Goal: Task Accomplishment & Management: Complete application form

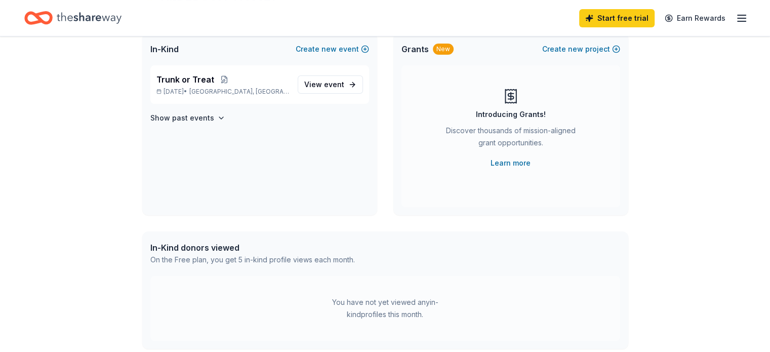
scroll to position [24, 0]
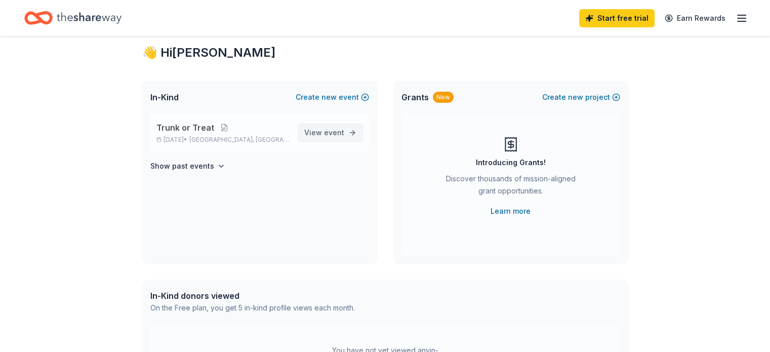
click at [316, 138] on link "View event" at bounding box center [330, 132] width 65 height 18
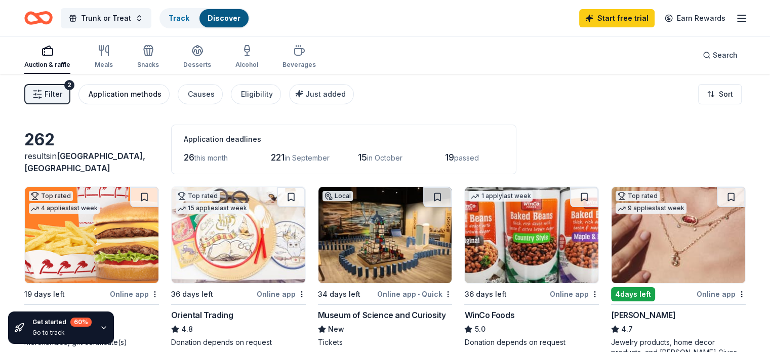
click at [123, 95] on div "Application methods" at bounding box center [125, 94] width 73 height 12
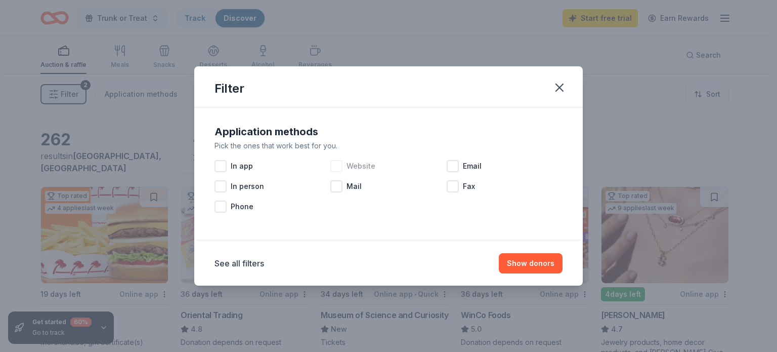
click at [338, 169] on div at bounding box center [336, 166] width 12 height 12
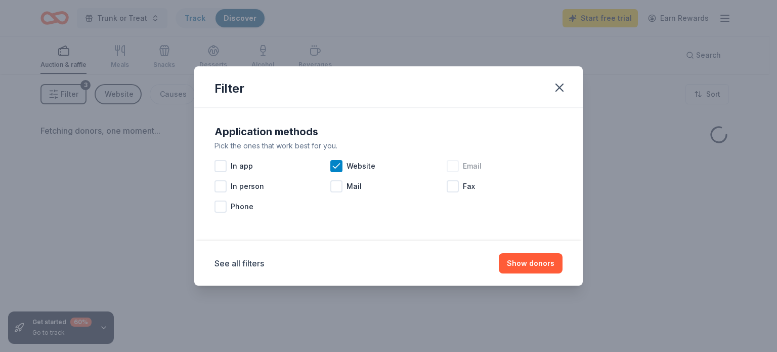
click at [457, 167] on div at bounding box center [453, 166] width 12 height 12
click at [536, 267] on button "Show donors" at bounding box center [531, 263] width 64 height 20
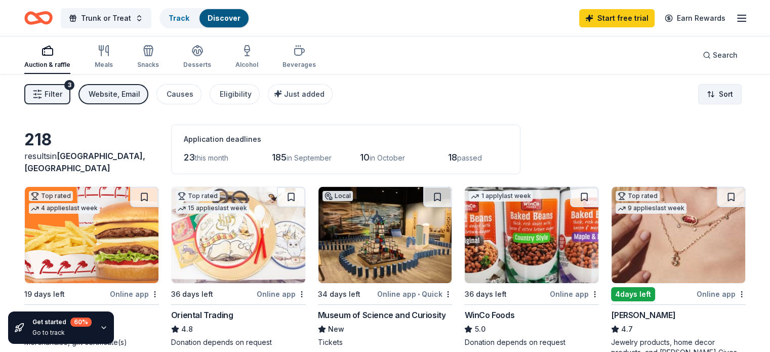
click at [712, 91] on html "Trunk or Treat Track Discover Start free trial Earn Rewards Auction & raffle Me…" at bounding box center [385, 176] width 770 height 352
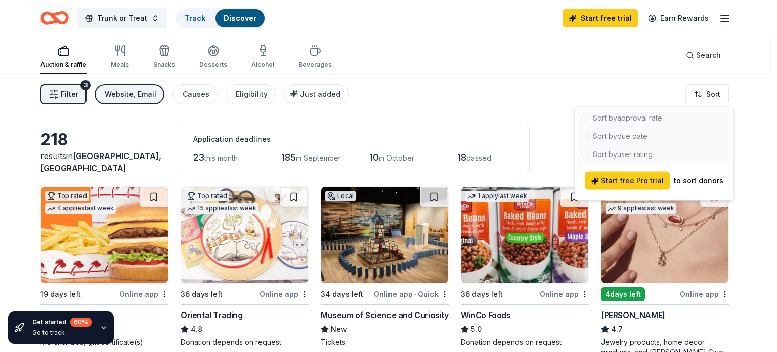
click at [637, 138] on div at bounding box center [654, 136] width 155 height 55
click at [622, 138] on div at bounding box center [654, 136] width 155 height 55
click at [594, 135] on div at bounding box center [654, 136] width 155 height 55
click at [582, 136] on div at bounding box center [654, 136] width 155 height 55
click at [738, 96] on html "Trunk or Treat Track Discover Start free trial Earn Rewards Auction & raffle Me…" at bounding box center [388, 176] width 777 height 352
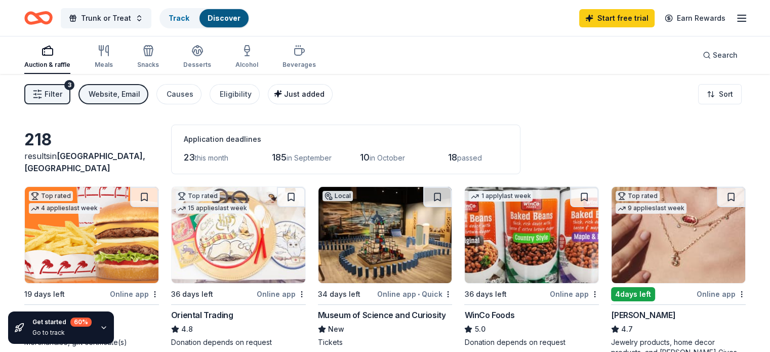
click at [292, 94] on div "Just added" at bounding box center [301, 94] width 47 height 12
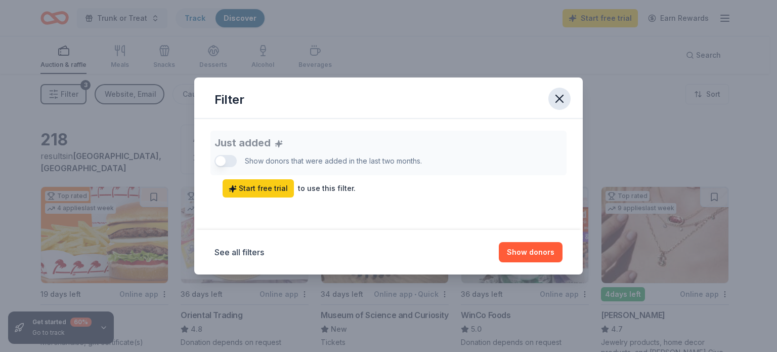
click at [559, 99] on icon "button" at bounding box center [559, 98] width 7 height 7
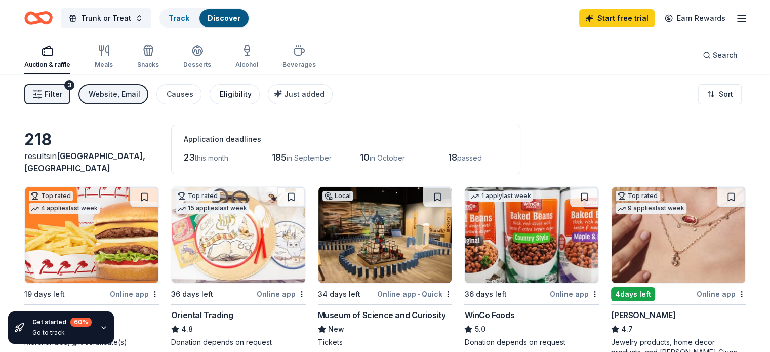
click at [234, 96] on div "Eligibility" at bounding box center [236, 94] width 32 height 12
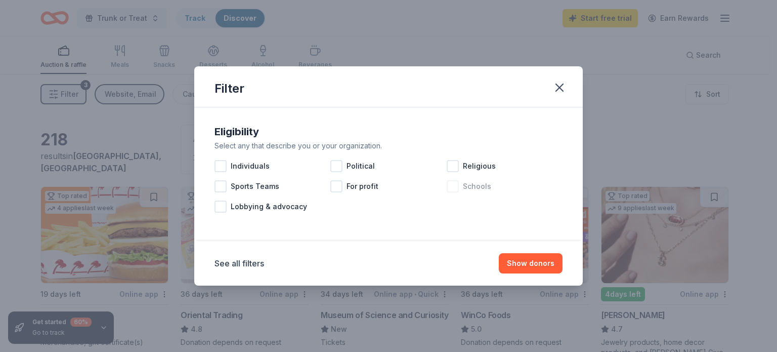
click at [453, 190] on div at bounding box center [453, 186] width 12 height 12
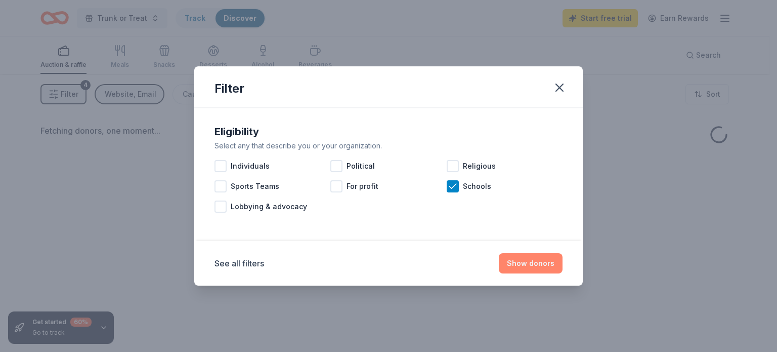
click at [521, 267] on button "Show donors" at bounding box center [531, 263] width 64 height 20
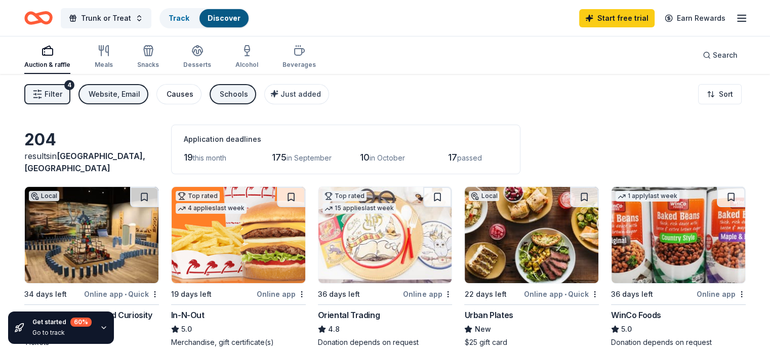
click at [201, 100] on button "Causes" at bounding box center [178, 94] width 45 height 20
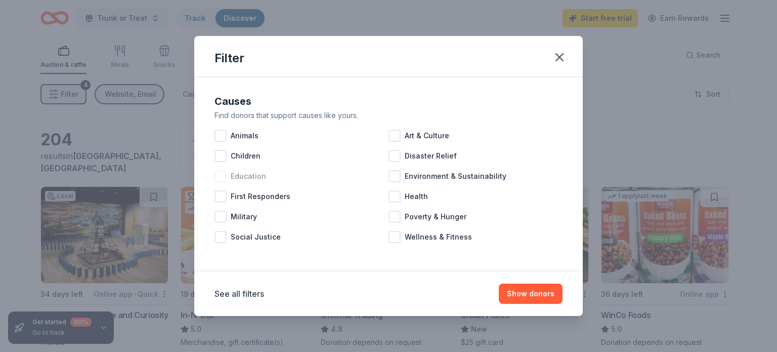
click at [233, 175] on span "Education" at bounding box center [248, 176] width 35 height 12
click at [518, 298] on button "Show 46 donors" at bounding box center [526, 293] width 74 height 20
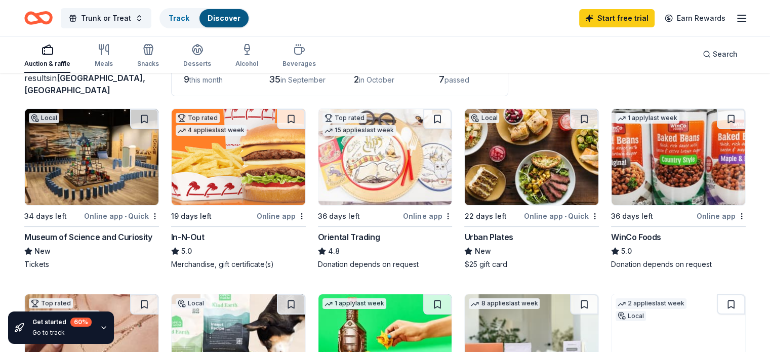
scroll to position [101, 0]
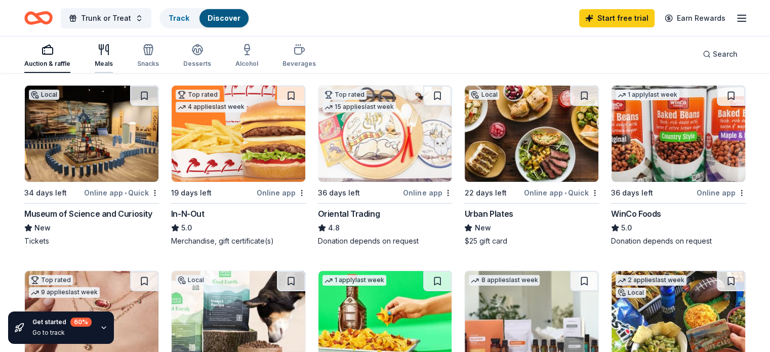
click at [113, 60] on div "Meals" at bounding box center [104, 64] width 18 height 8
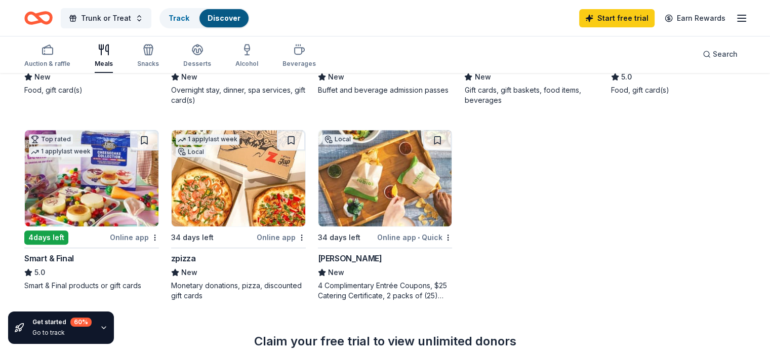
scroll to position [455, 0]
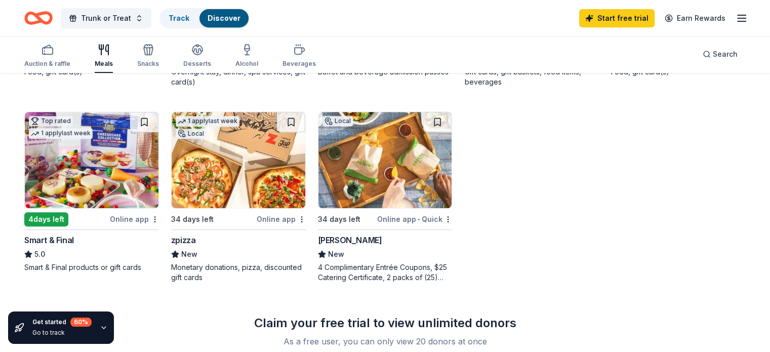
click at [337, 246] on div "Rubio's" at bounding box center [350, 240] width 64 height 12
click at [239, 184] on img at bounding box center [239, 160] width 134 height 96
click at [211, 57] on div "Desserts" at bounding box center [197, 56] width 28 height 24
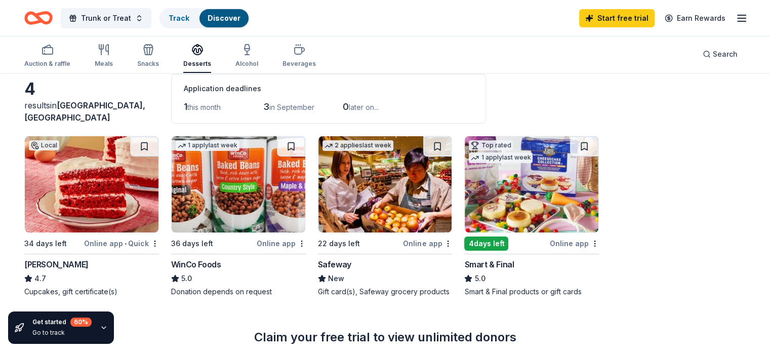
scroll to position [101, 0]
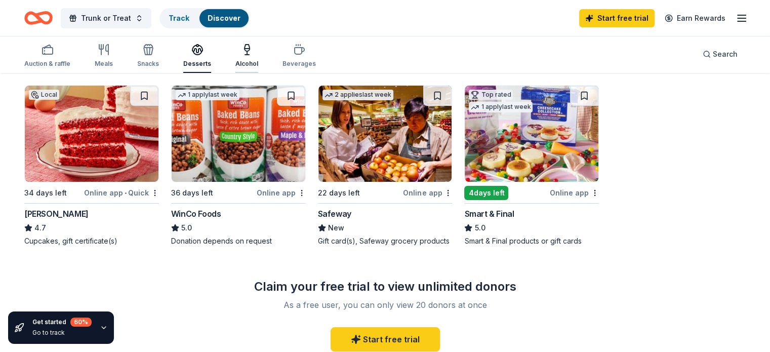
click at [253, 52] on icon "button" at bounding box center [247, 50] width 12 height 12
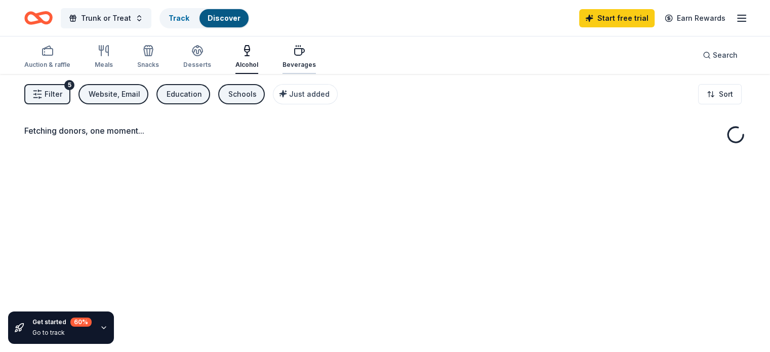
click at [306, 61] on div "Beverages" at bounding box center [298, 65] width 33 height 8
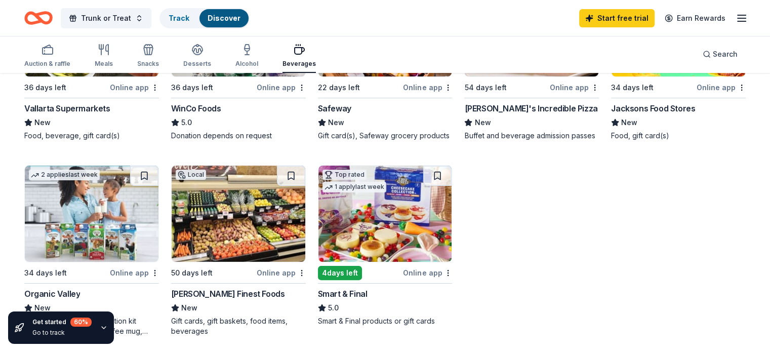
scroll to position [253, 0]
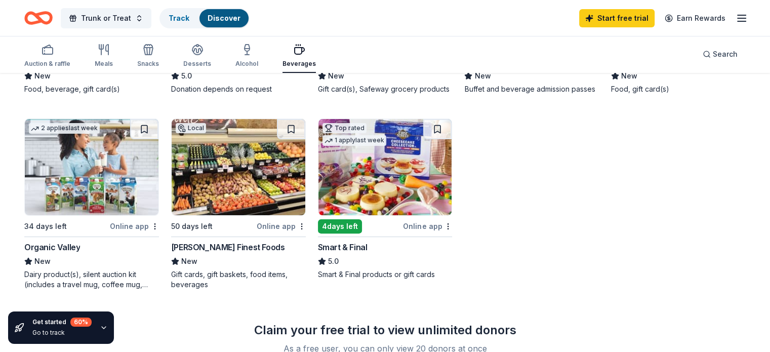
click at [136, 208] on img at bounding box center [92, 167] width 134 height 96
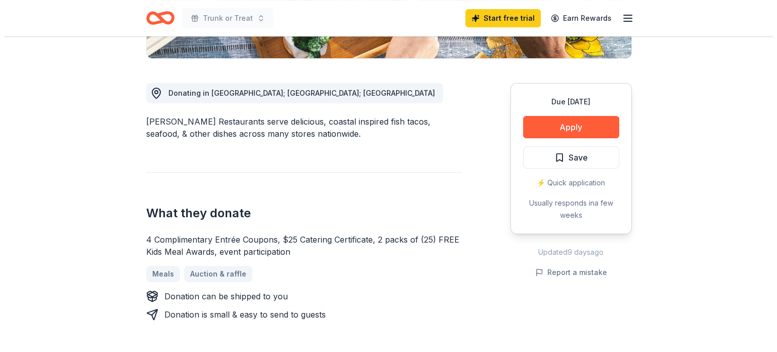
scroll to position [304, 0]
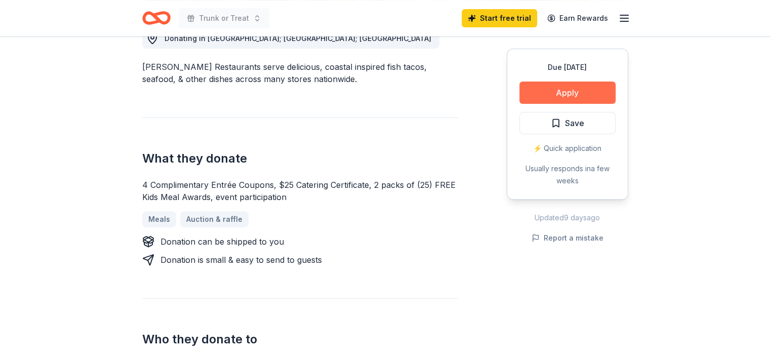
click at [552, 93] on button "Apply" at bounding box center [567, 92] width 96 height 22
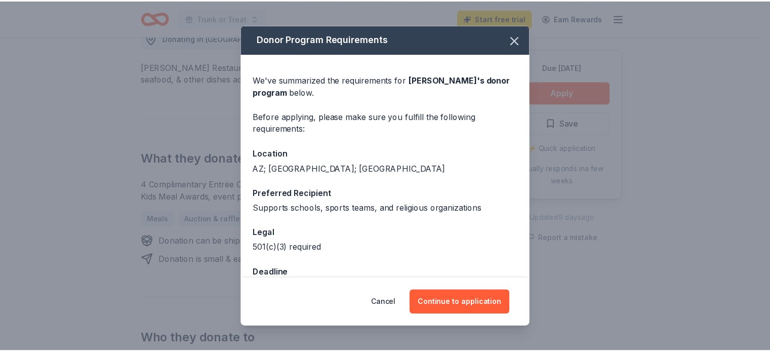
scroll to position [28, 0]
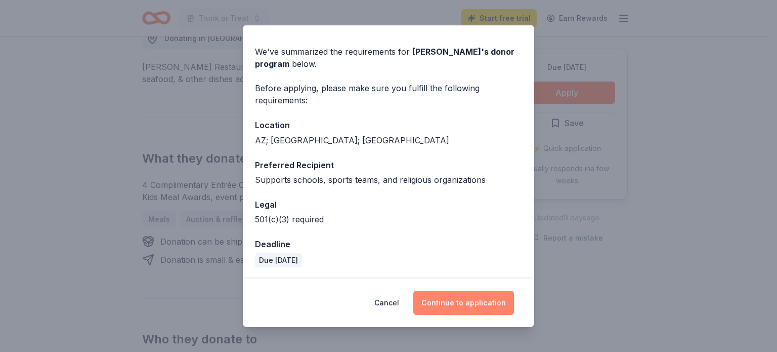
click at [448, 302] on button "Continue to application" at bounding box center [463, 302] width 101 height 24
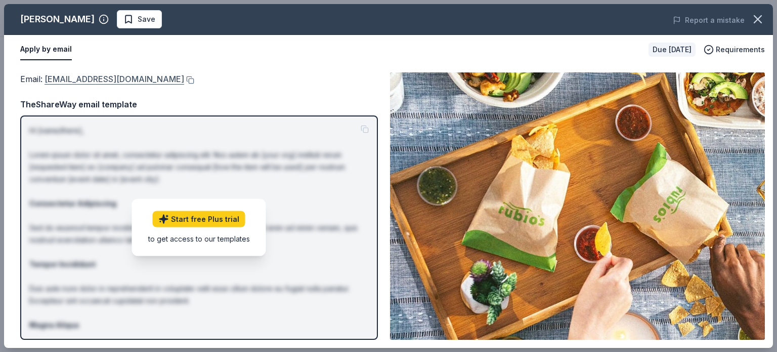
click at [156, 78] on link "VPMarketingTeam@rubios.com" at bounding box center [115, 78] width 140 height 13
click at [184, 78] on button at bounding box center [189, 80] width 10 height 8
click at [751, 19] on icon "button" at bounding box center [758, 19] width 14 height 14
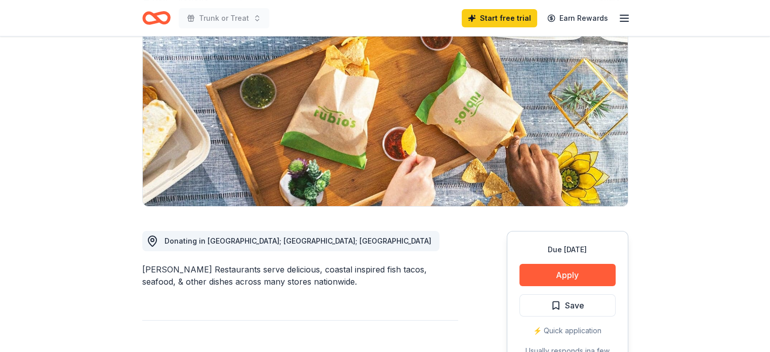
scroll to position [0, 0]
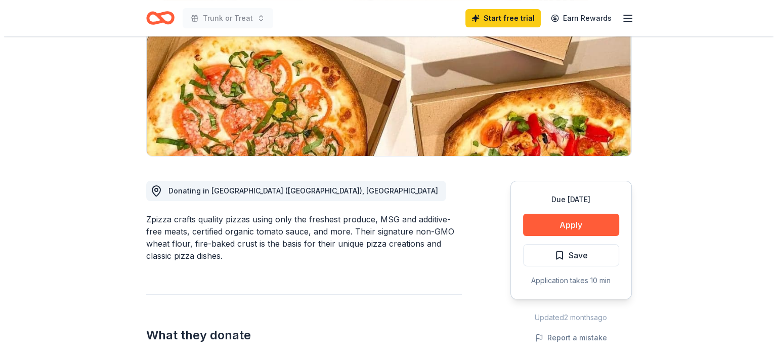
scroll to position [152, 0]
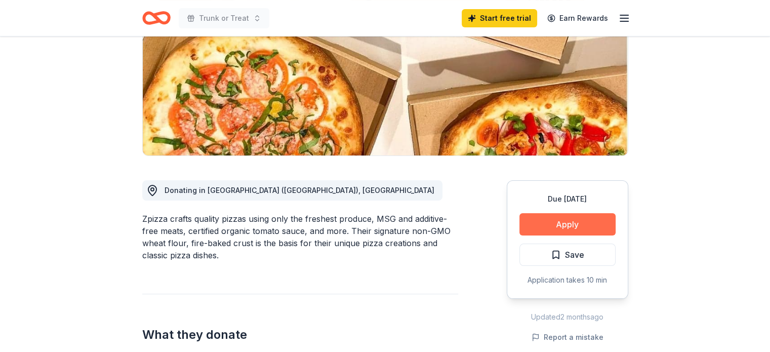
click at [542, 220] on button "Apply" at bounding box center [567, 224] width 96 height 22
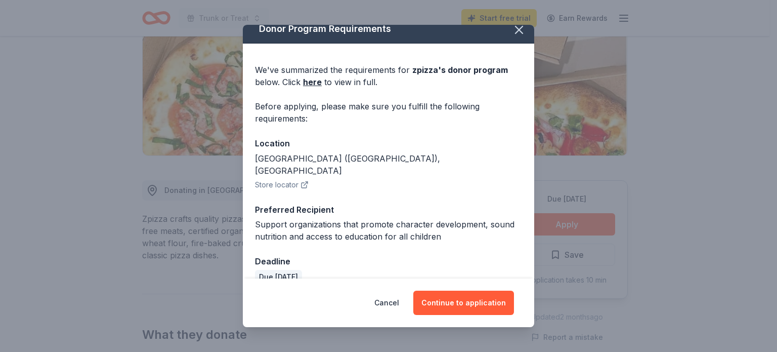
scroll to position [15, 0]
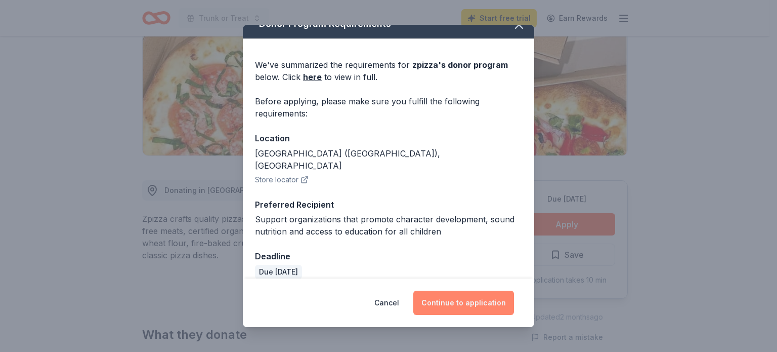
click at [448, 292] on button "Continue to application" at bounding box center [463, 302] width 101 height 24
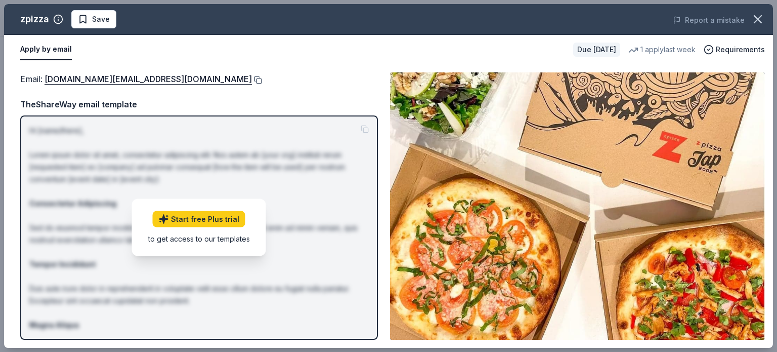
click at [252, 79] on button at bounding box center [257, 80] width 10 height 8
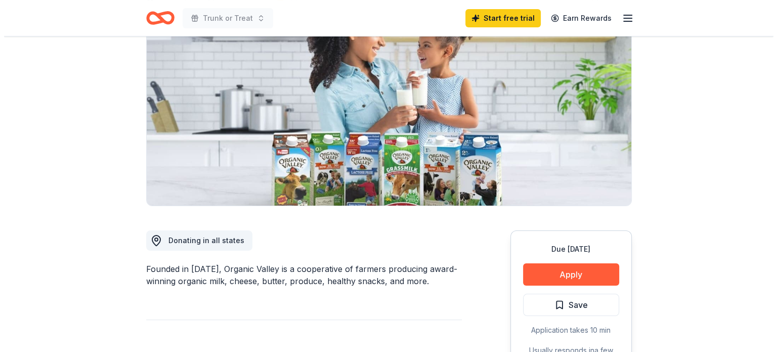
scroll to position [152, 0]
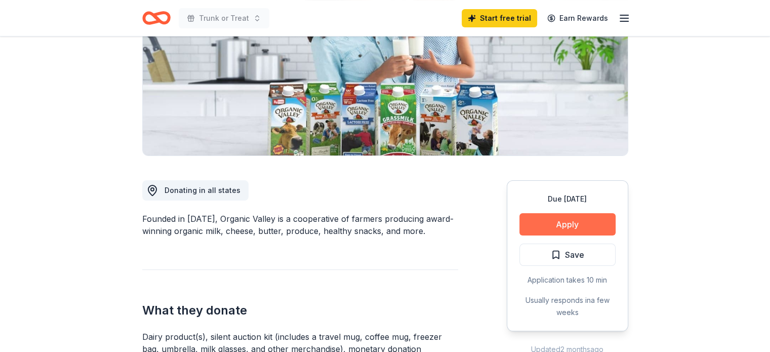
click at [565, 230] on button "Apply" at bounding box center [567, 224] width 96 height 22
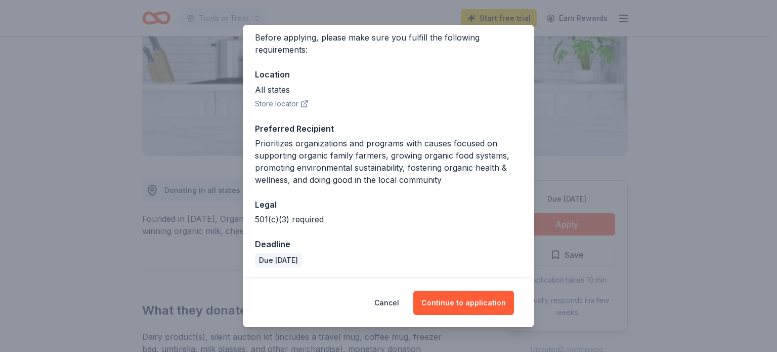
scroll to position [79, 0]
click at [459, 303] on button "Continue to application" at bounding box center [463, 302] width 101 height 24
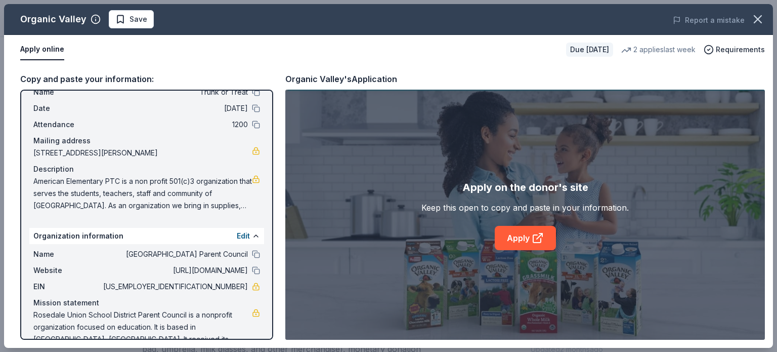
scroll to position [51, 0]
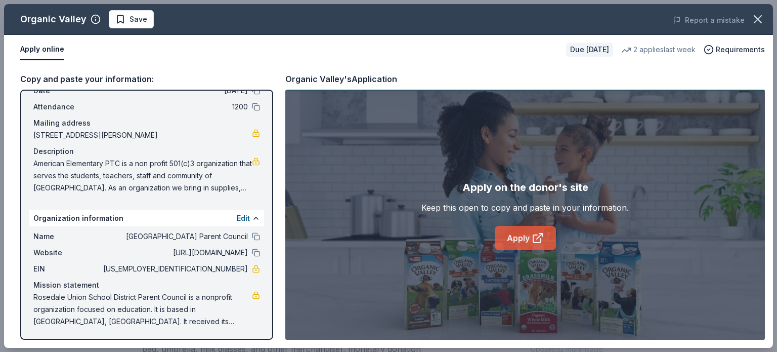
click at [528, 243] on link "Apply" at bounding box center [525, 238] width 61 height 24
